Goal: Navigation & Orientation: Find specific page/section

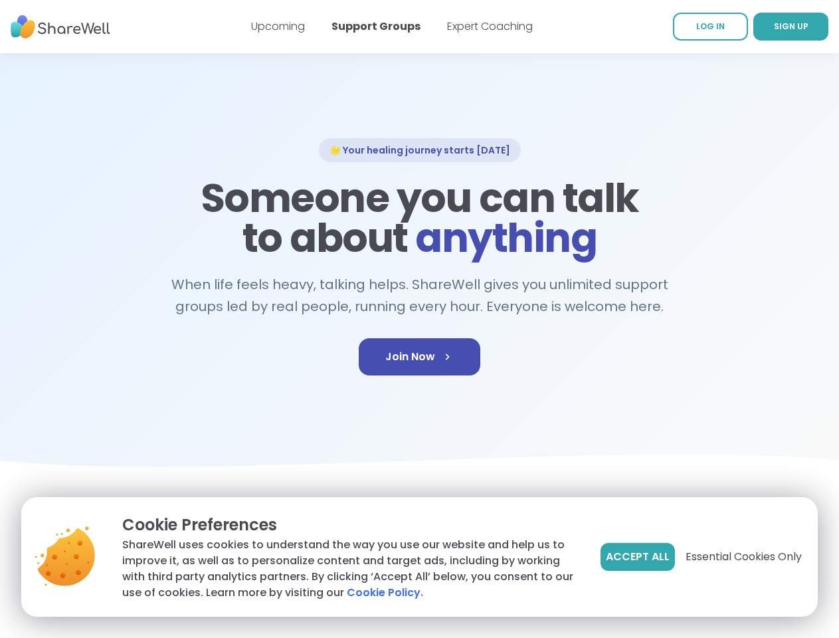
click at [636, 557] on span "Accept All" at bounding box center [638, 557] width 64 height 16
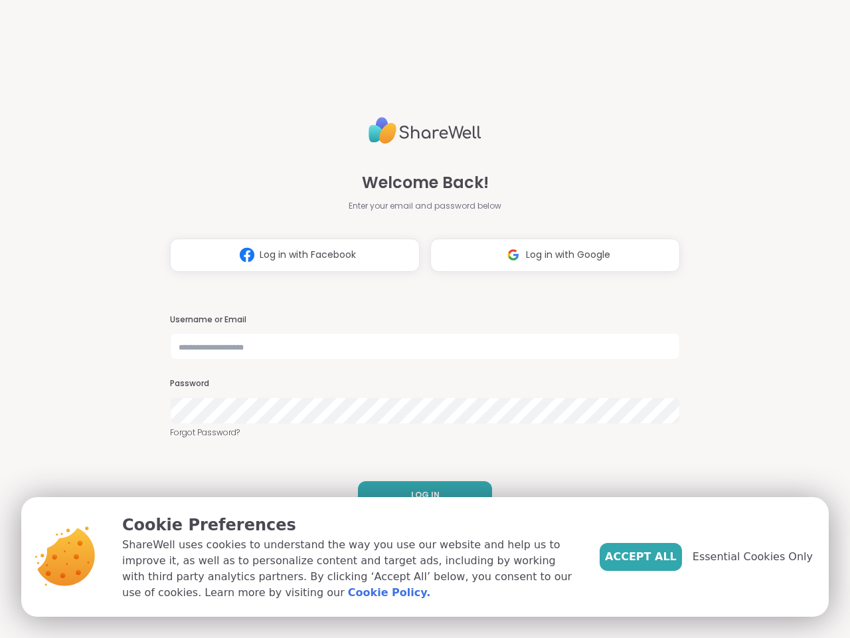
click at [419, 319] on h3 "Username or Email" at bounding box center [425, 319] width 510 height 11
click at [290, 255] on span "Log in with Facebook" at bounding box center [308, 255] width 96 height 14
click at [550, 255] on span "Log in with Google" at bounding box center [568, 255] width 84 height 14
click at [420, 495] on span "LOG IN" at bounding box center [425, 495] width 29 height 12
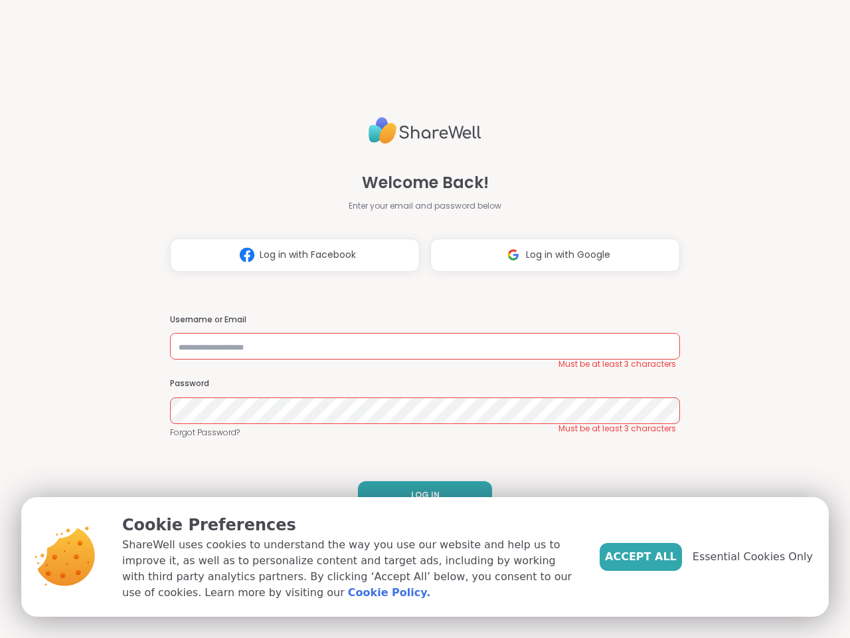
click at [663, 557] on span "Accept All" at bounding box center [641, 557] width 72 height 16
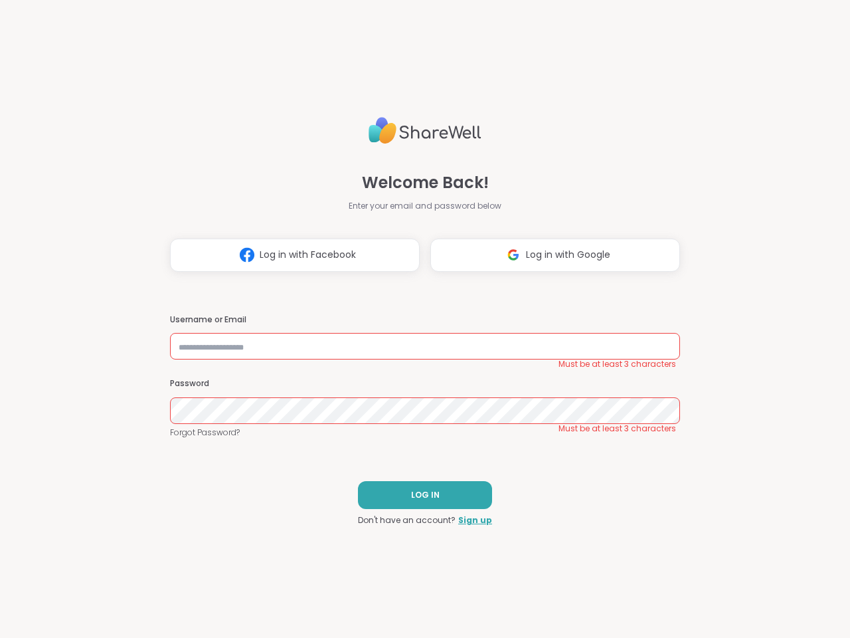
click at [761, 557] on div "Welcome Back! Enter your email and password below Log in with Facebook Log in w…" at bounding box center [425, 319] width 850 height 638
